Goal: Transaction & Acquisition: Purchase product/service

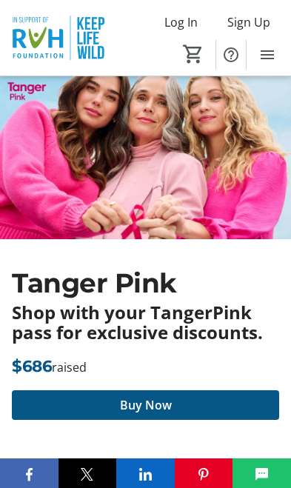
click at [201, 400] on span at bounding box center [145, 405] width 267 height 36
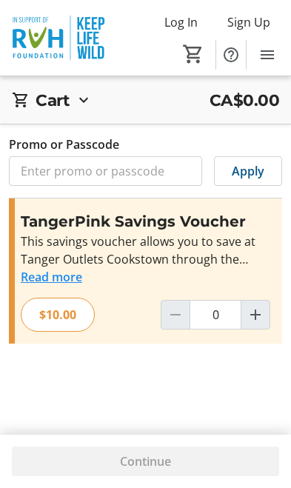
click at [250, 320] on mat-icon "Increment by one" at bounding box center [255, 315] width 18 height 18
type input "1"
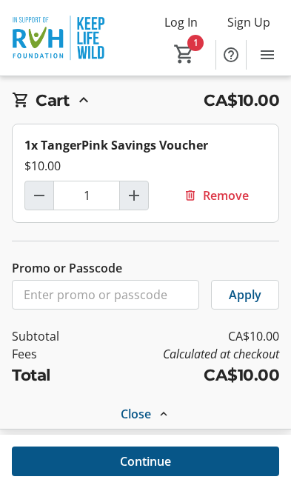
click at [231, 479] on span at bounding box center [145, 461] width 267 height 36
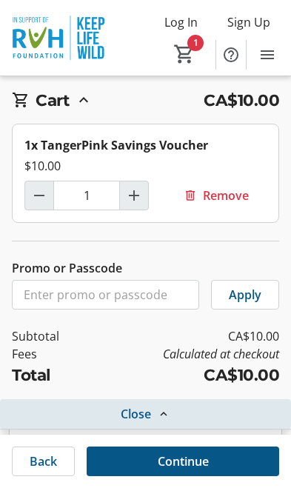
click at [140, 414] on span "Close" at bounding box center [136, 414] width 30 height 18
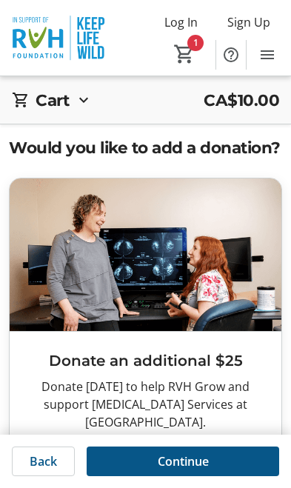
click at [216, 460] on span at bounding box center [183, 461] width 192 height 36
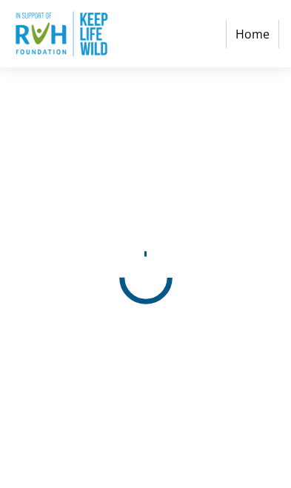
select select "CA"
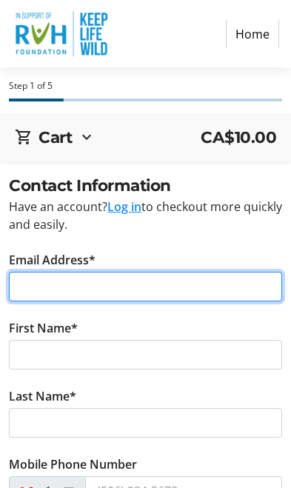
click at [177, 284] on input "Email Address*" at bounding box center [145, 287] width 273 height 30
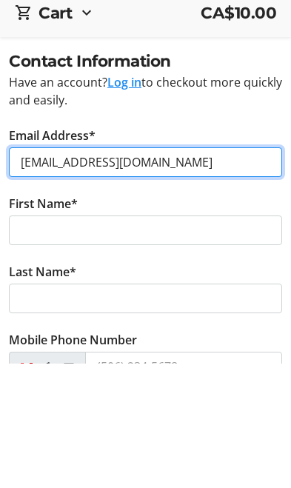
type input "[EMAIL_ADDRESS][DOMAIN_NAME]"
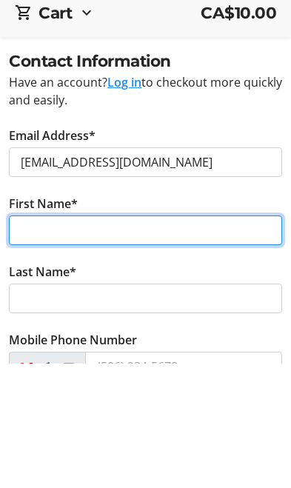
click at [205, 340] on input "First Name*" at bounding box center [145, 355] width 273 height 30
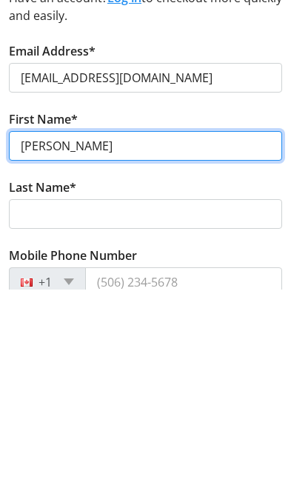
type input "[PERSON_NAME]"
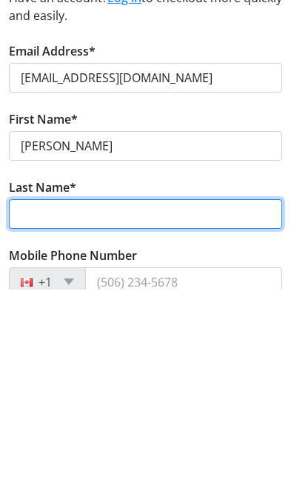
click at [170, 397] on input "Last Name*" at bounding box center [145, 412] width 273 height 30
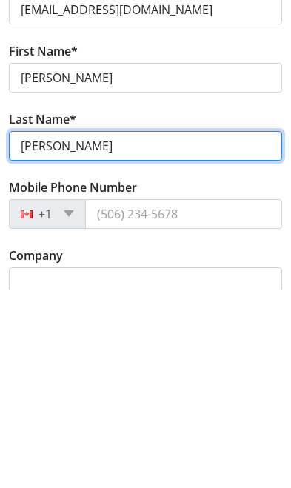
type input "[PERSON_NAME]"
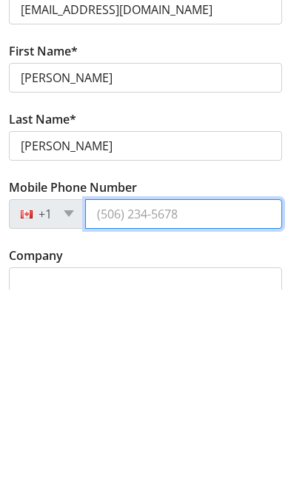
click at [205, 397] on input "Mobile Phone Number" at bounding box center [183, 412] width 197 height 30
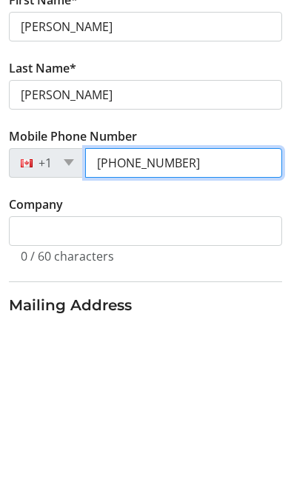
type input "[PHONE_NUMBER]"
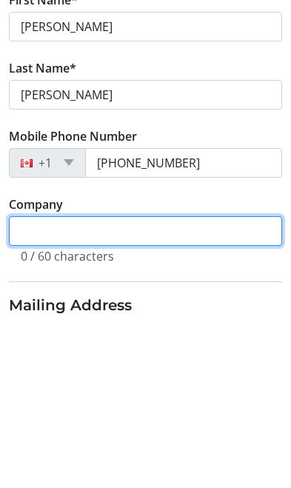
click at [209, 381] on input "Company" at bounding box center [145, 396] width 273 height 30
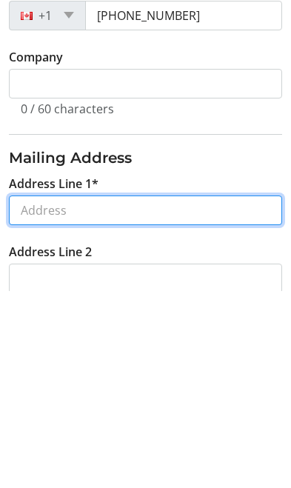
click at [167, 393] on input "Address Line 1*" at bounding box center [145, 408] width 273 height 30
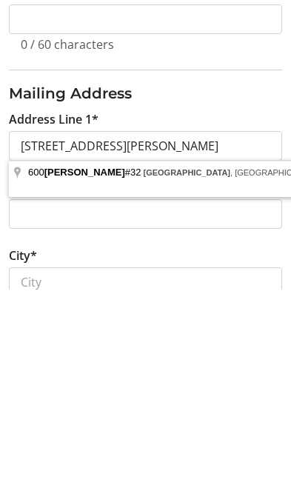
type input "[STREET_ADDRESS]"
type input "[GEOGRAPHIC_DATA]"
select select "ON"
type input "P1A 4J7"
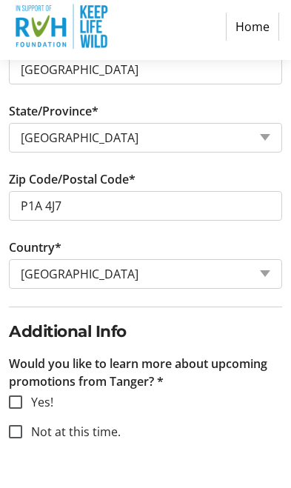
scroll to position [745, 0]
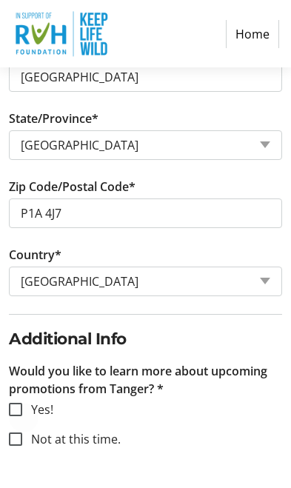
click at [22, 409] on div at bounding box center [16, 410] width 36 height 36
checkbox input "true"
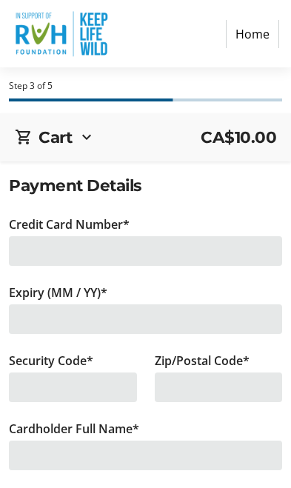
click at [223, 246] on div at bounding box center [145, 251] width 273 height 30
click at [189, 261] on div at bounding box center [145, 251] width 273 height 30
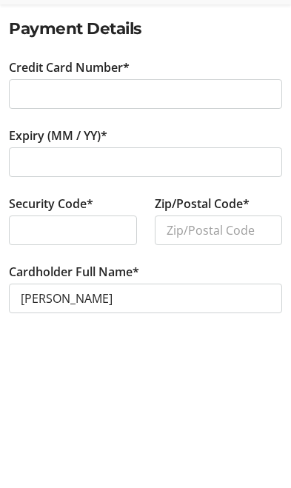
scroll to position [59, 0]
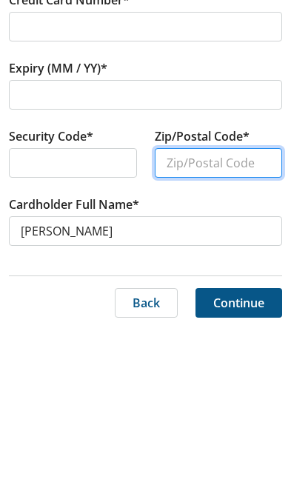
click at [226, 313] on input "Zip/Postal Code*" at bounding box center [219, 328] width 128 height 30
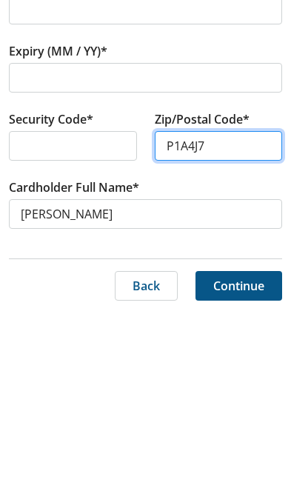
scroll to position [65, 0]
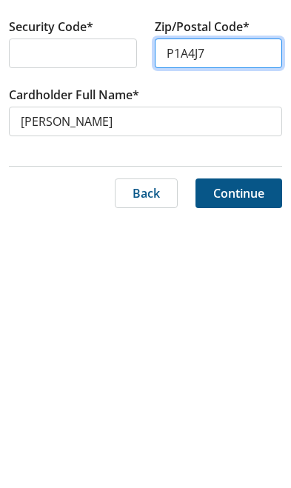
type input "P1A4J7"
click at [244, 453] on span "Continue" at bounding box center [238, 462] width 51 height 18
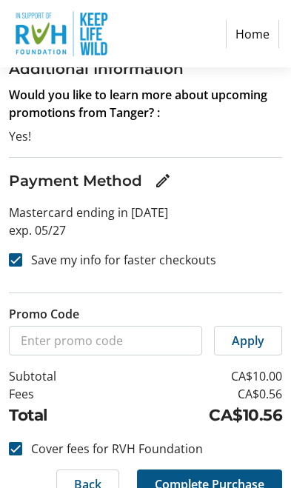
scroll to position [285, 0]
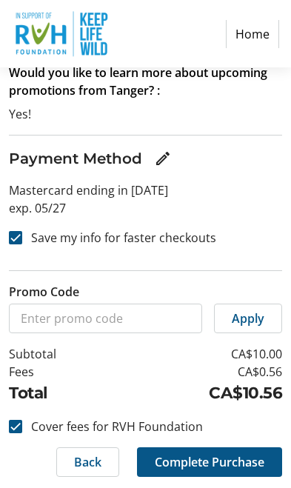
click at [175, 468] on span "Complete Purchase" at bounding box center [210, 462] width 110 height 18
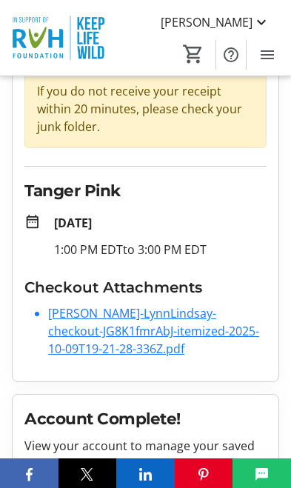
scroll to position [128, 0]
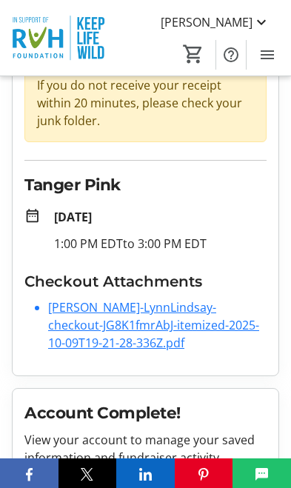
click at [69, 320] on link "[PERSON_NAME]-LynnLindsay-checkout-JG8K1fmrAbJ-itemized-2025-10-09T19-21-28-336…" at bounding box center [153, 325] width 211 height 52
click at [157, 318] on link "[PERSON_NAME]-LynnLindsay-checkout-JG8K1fmrAbJ-itemized-2025-10-09T19-21-28-336…" at bounding box center [153, 325] width 211 height 52
